Goal: Check status: Check status

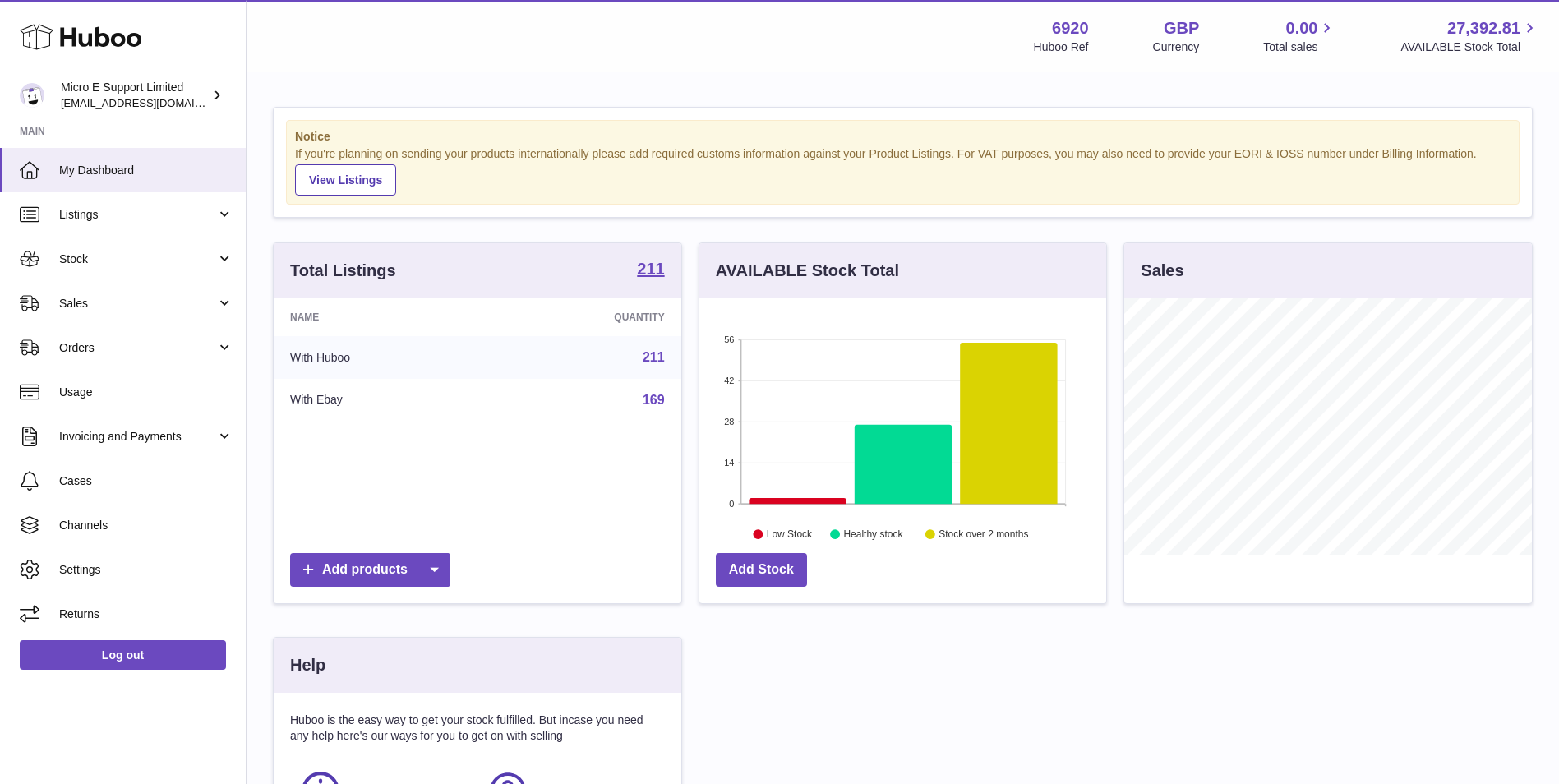
scroll to position [256, 407]
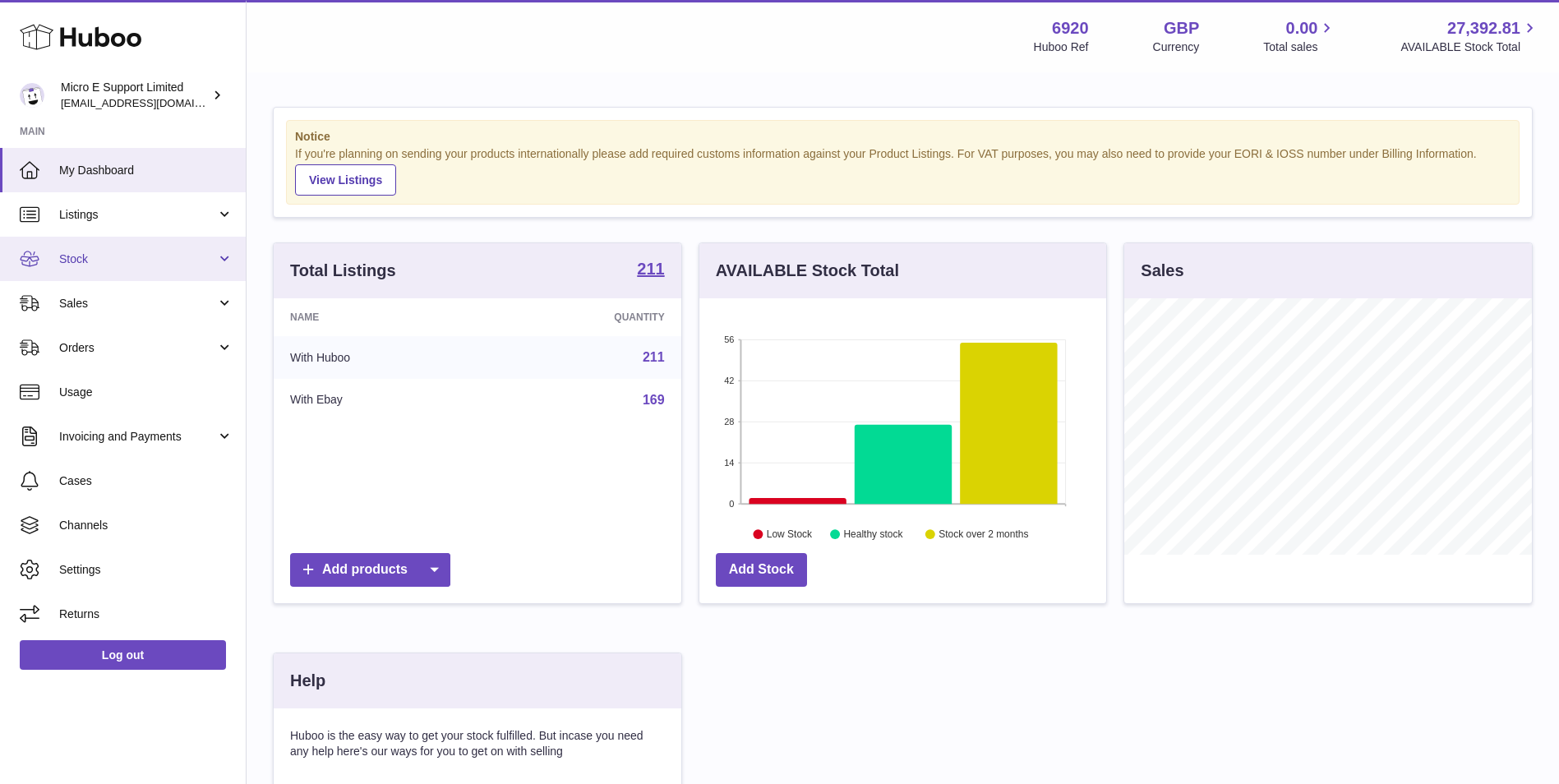
click at [143, 259] on span "Stock" at bounding box center [138, 259] width 157 height 16
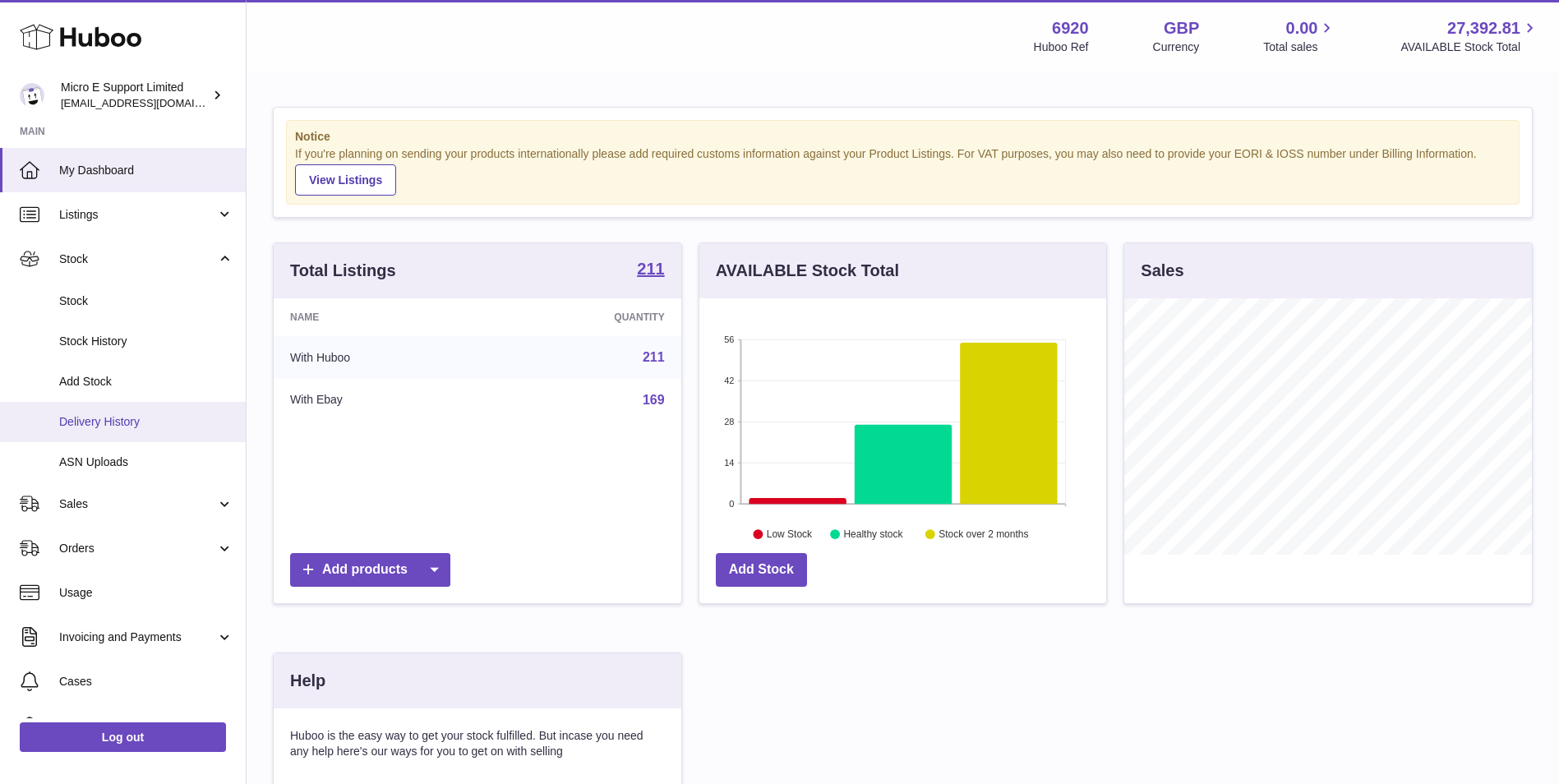
click at [146, 413] on link "Delivery History" at bounding box center [123, 422] width 246 height 41
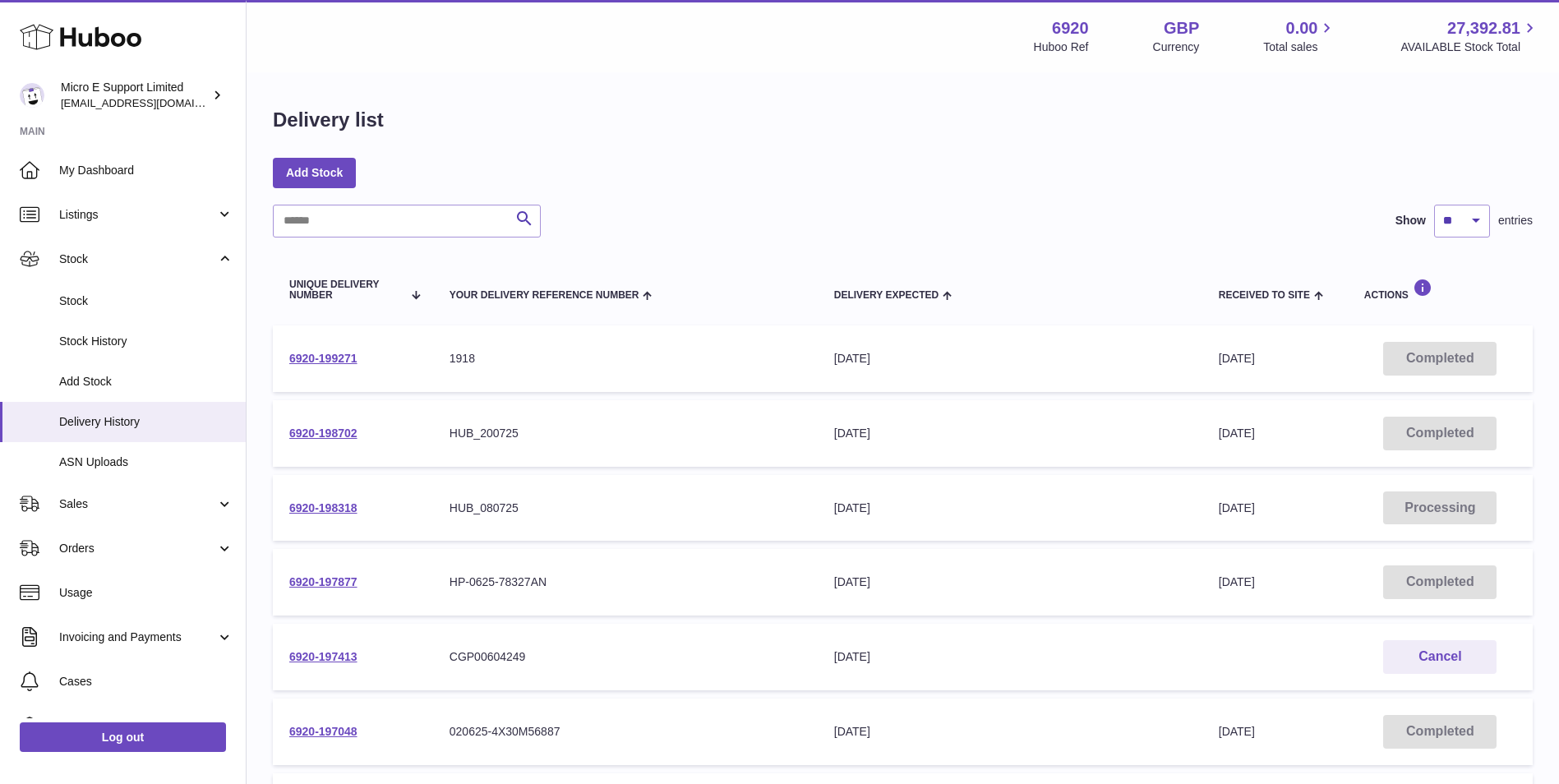
drag, startPoint x: 527, startPoint y: 434, endPoint x: 426, endPoint y: 420, distance: 102.0
click at [426, 420] on tr "6920-198702 Your Delivery Reference Number HUB_200725 Delivery Expected 24th Ju…" at bounding box center [903, 433] width 1260 height 66
click at [316, 434] on link "6920-198702" at bounding box center [323, 432] width 68 height 13
